Goal: Information Seeking & Learning: Learn about a topic

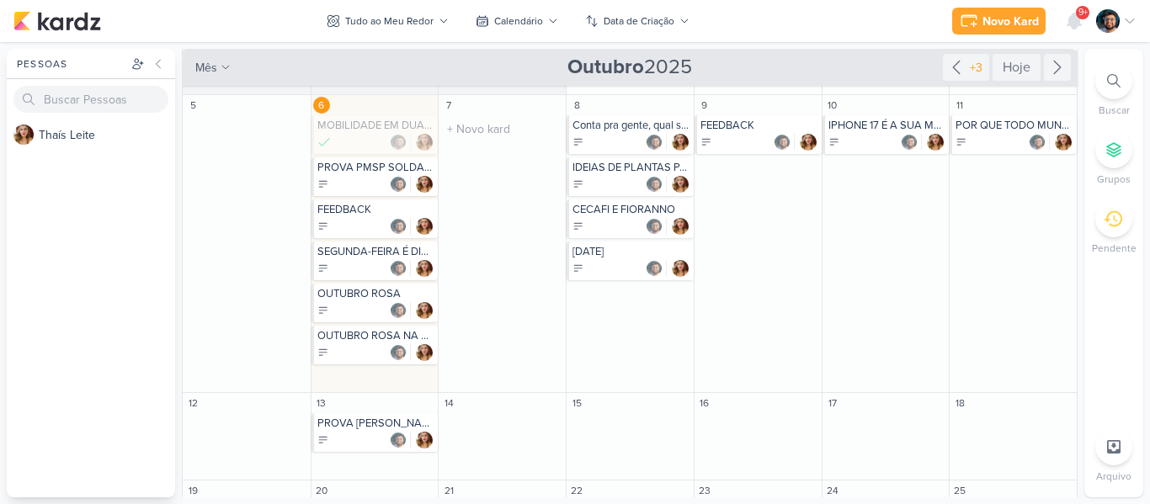
scroll to position [69, 0]
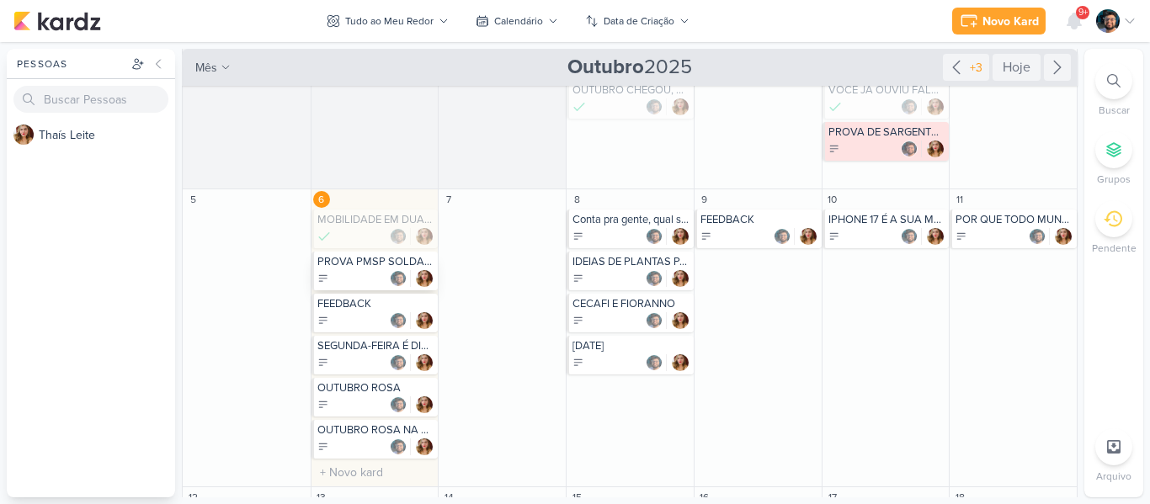
click at [359, 278] on div at bounding box center [376, 278] width 118 height 17
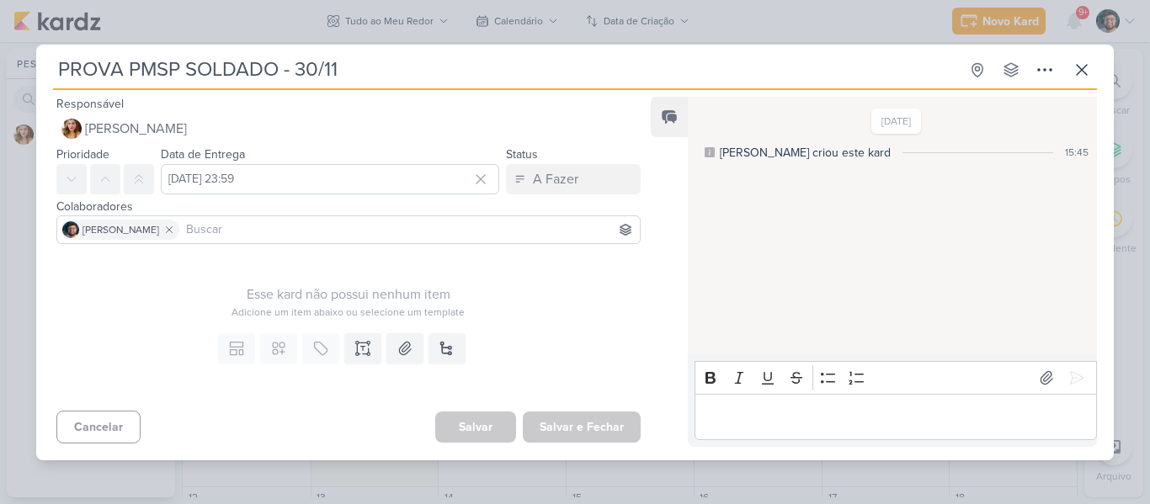
click at [512, 26] on div "PROVA PMSP SOLDADO - 30/11 Criado por [PERSON_NAME]" at bounding box center [575, 252] width 1150 height 504
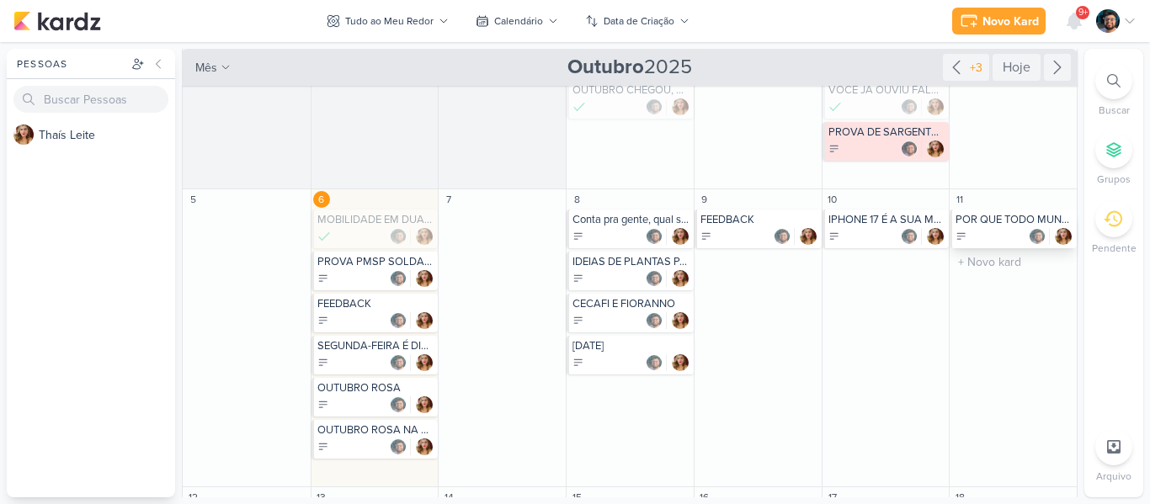
scroll to position [322, 0]
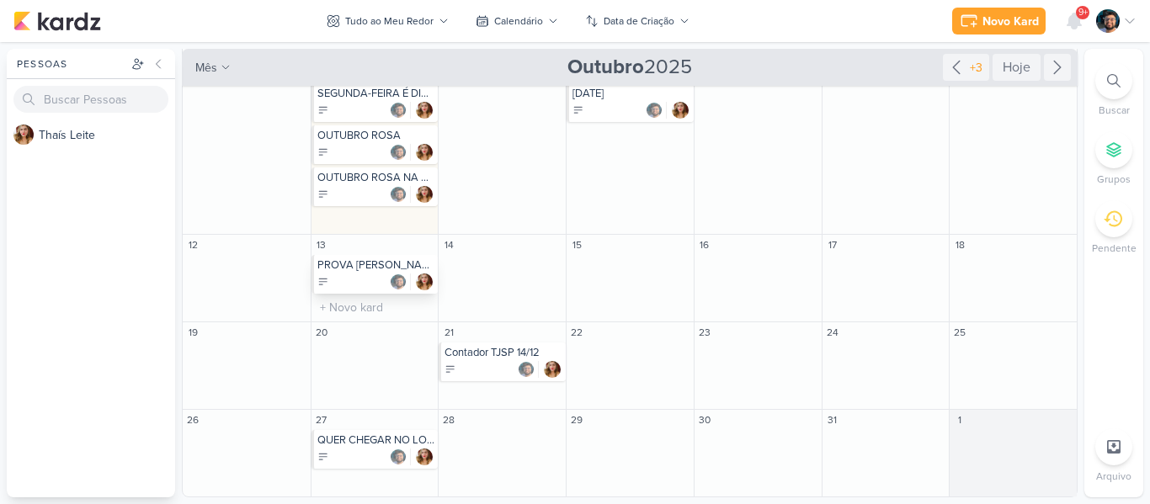
click at [365, 272] on div "PROVA [PERSON_NAME] ESCREVENTE 07/12" at bounding box center [375, 274] width 127 height 39
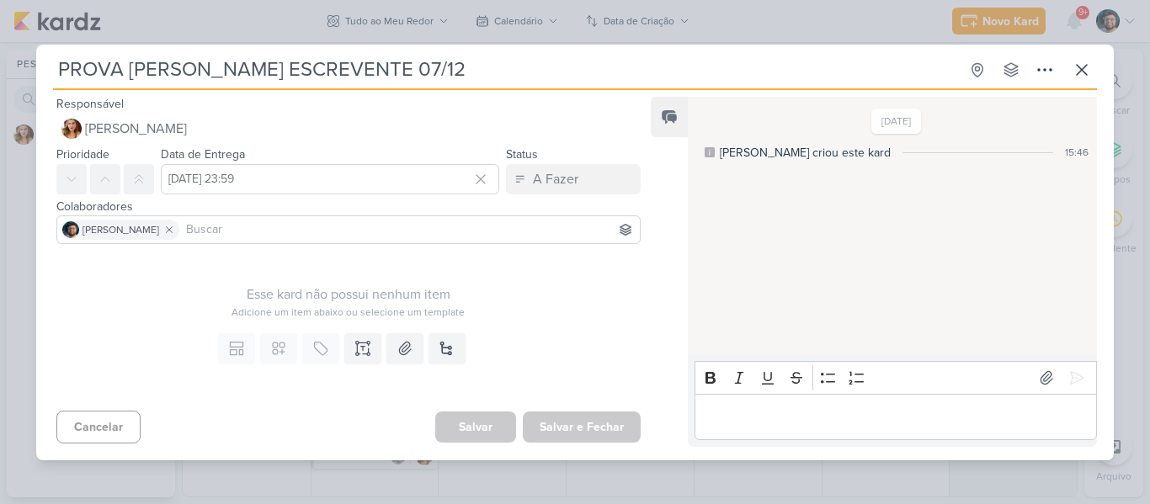
click at [562, 19] on div "PROVA [PERSON_NAME] ESCREVENTE 07/12 Criado por [PERSON_NAME]" at bounding box center [575, 252] width 1150 height 504
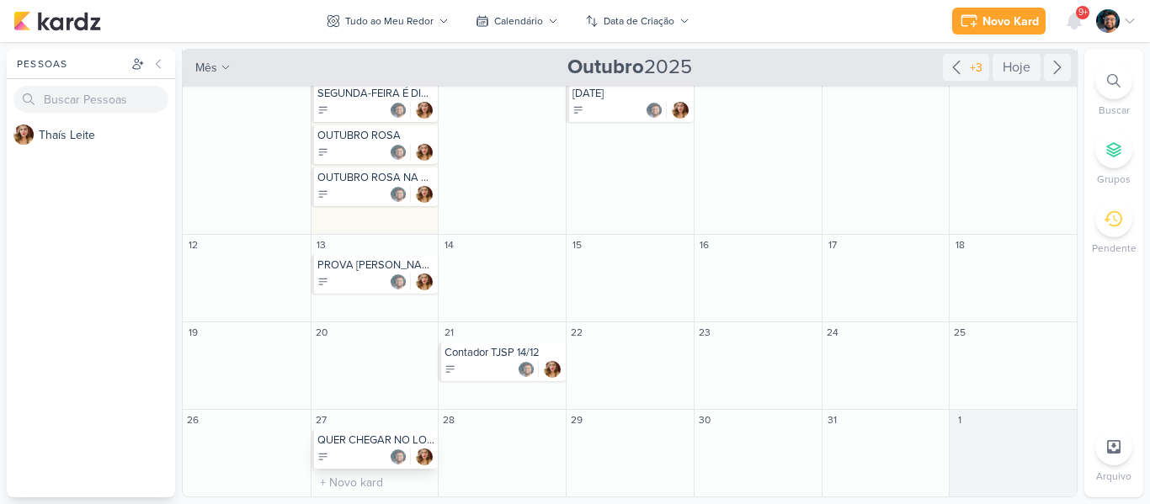
click at [364, 455] on div at bounding box center [376, 457] width 118 height 17
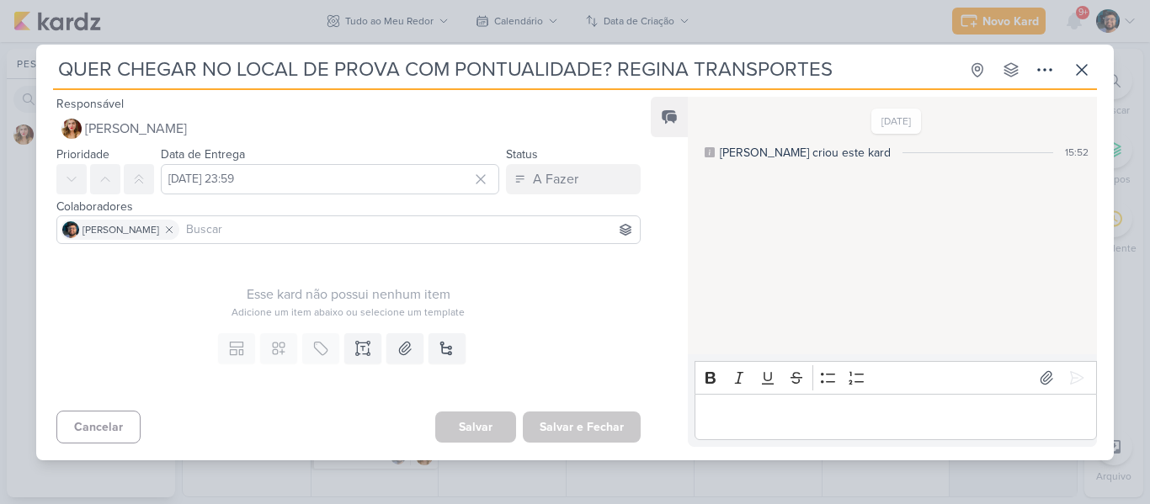
click at [474, 25] on div "QUER CHEGAR NO LOCAL DE PROVA COM PONTUALIDADE? REGINA TRANSPORTES Criado por […" at bounding box center [575, 252] width 1150 height 504
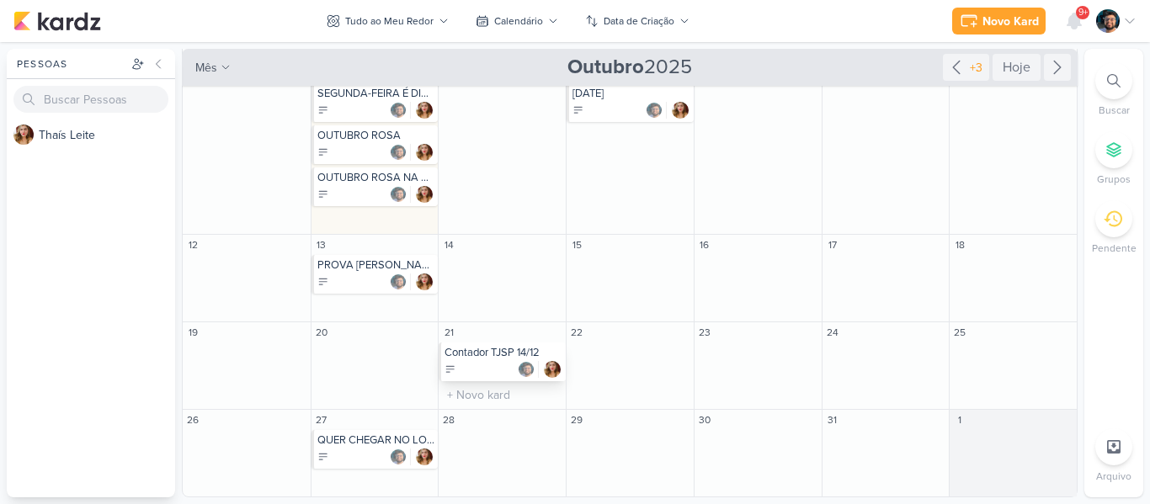
click at [493, 361] on div at bounding box center [504, 369] width 118 height 17
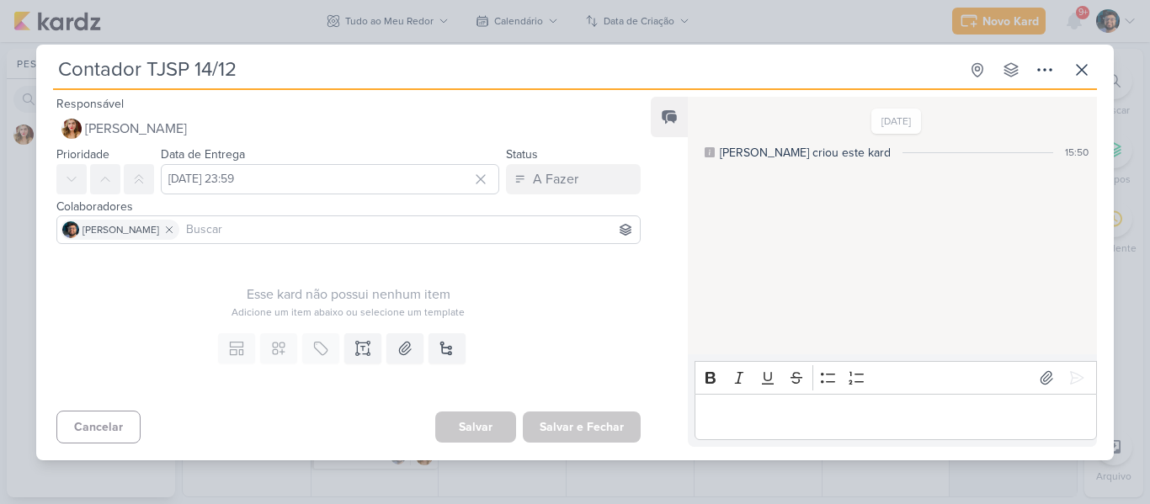
click at [333, 24] on div "Contador TJSP 14/12 Criado por [PERSON_NAME]" at bounding box center [575, 252] width 1150 height 504
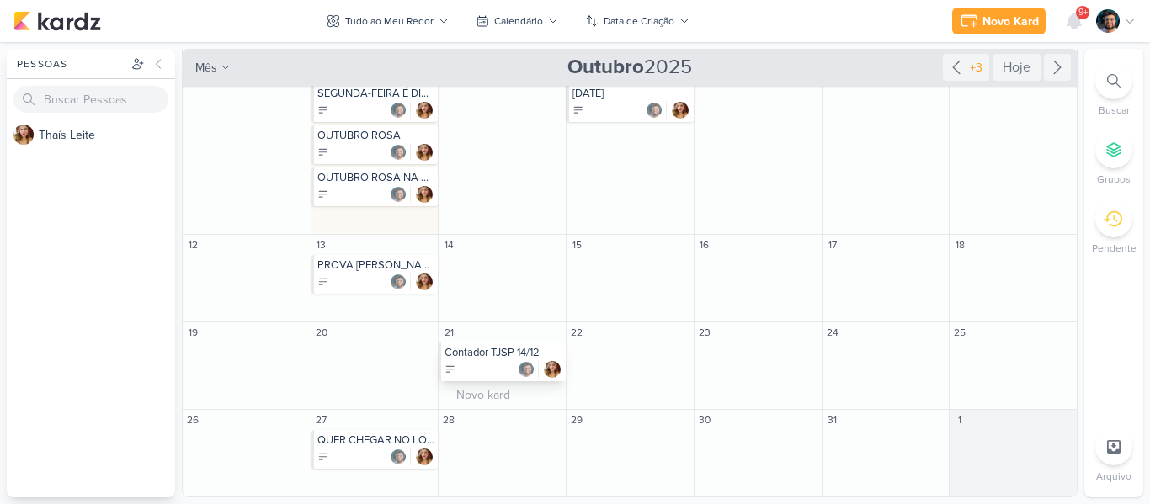
click at [489, 365] on div at bounding box center [504, 369] width 118 height 17
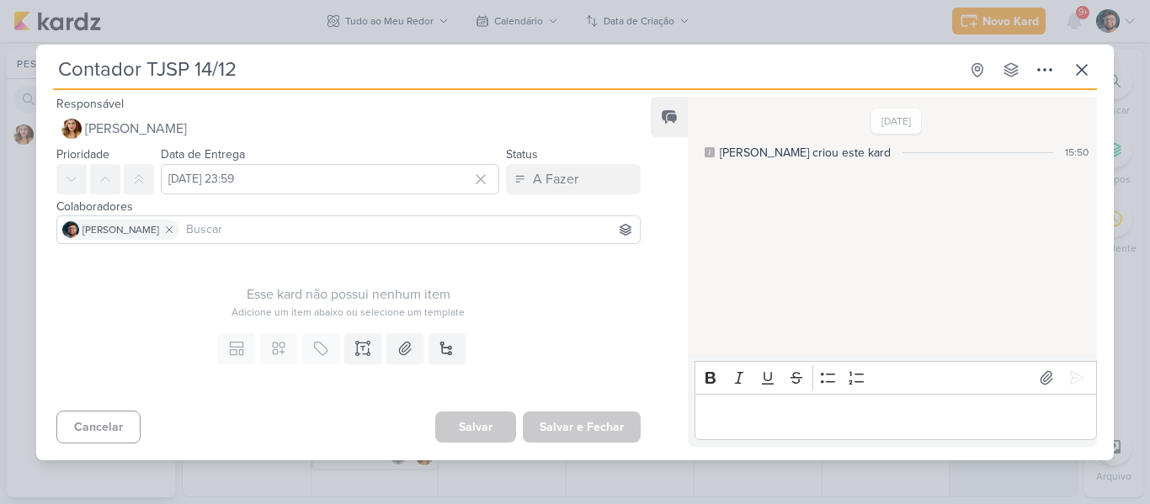
click at [318, 34] on div "Contador TJSP 14/12 Criado por [PERSON_NAME]" at bounding box center [575, 252] width 1150 height 504
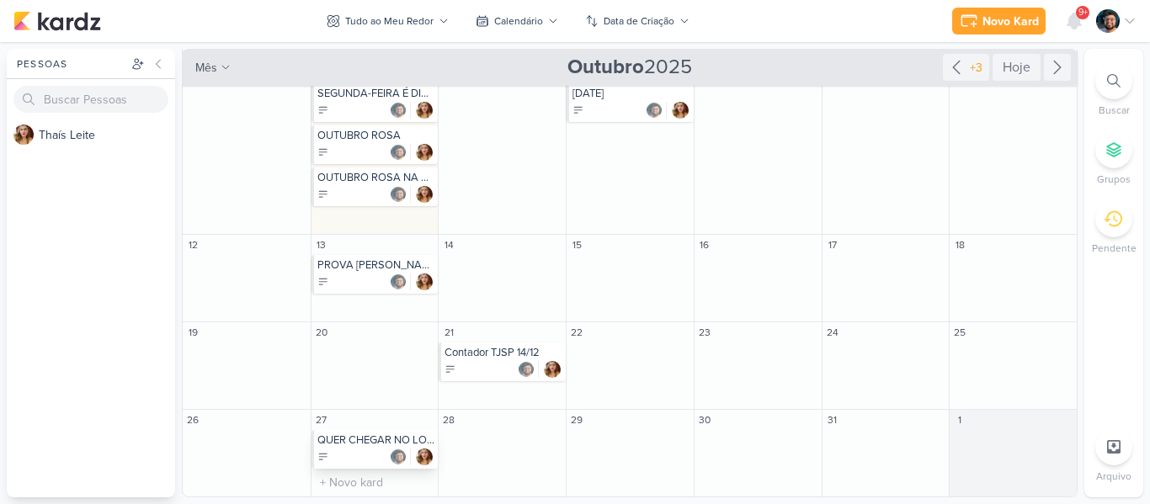
click at [333, 446] on div "QUER CHEGAR NO LOCAL DE PROVA COM PONTUALIDADE? REGINA TRANSPORTES" at bounding box center [376, 440] width 118 height 13
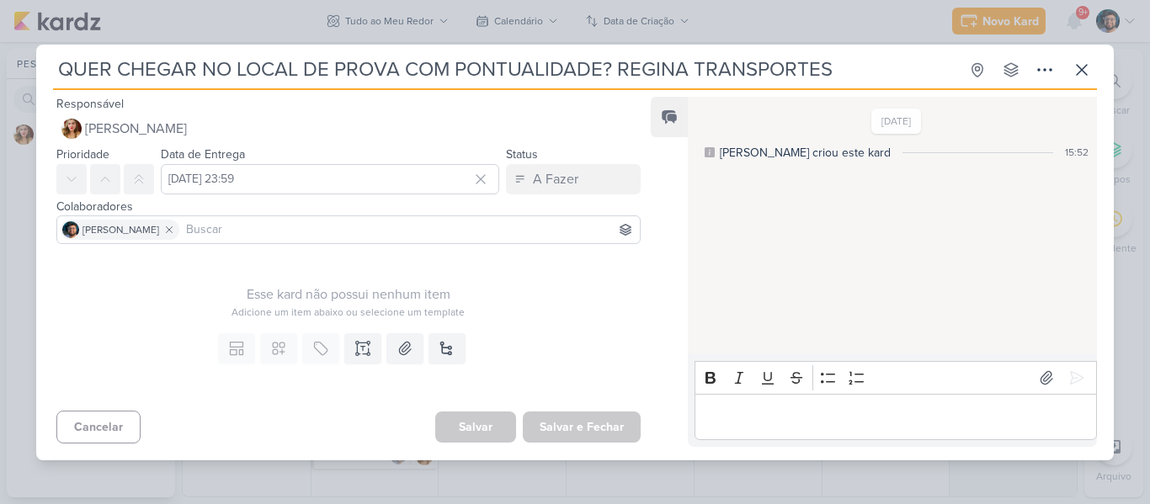
drag, startPoint x: 610, startPoint y: 67, endPoint x: 48, endPoint y: 67, distance: 561.5
click at [48, 67] on div "QUER CHEGAR NO LOCAL DE PROVA COM PONTUALIDADE? REGINA TRANSPORTES Criado por […" at bounding box center [575, 258] width 1078 height 406
